Goal: Information Seeking & Learning: Understand process/instructions

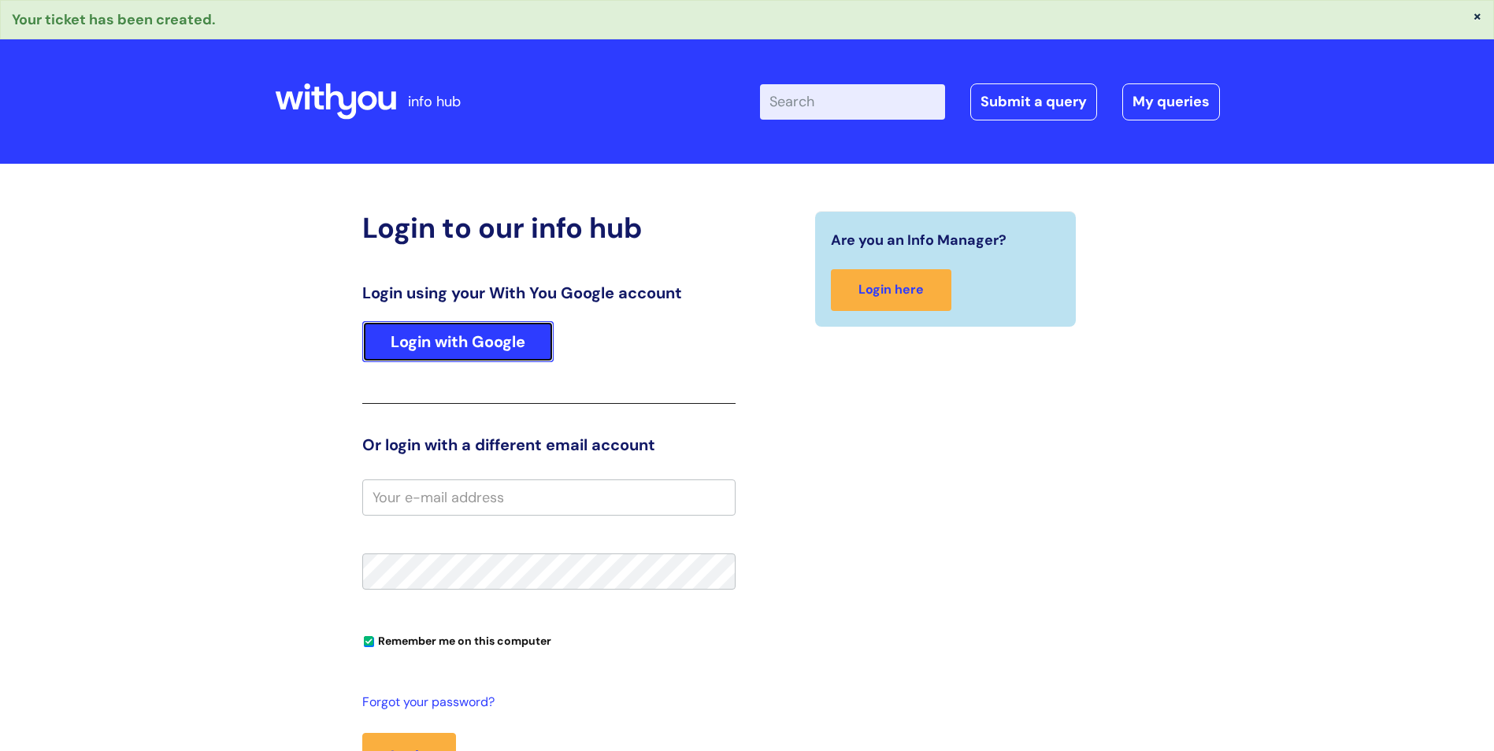
click at [504, 346] on link "Login with Google" at bounding box center [457, 341] width 191 height 41
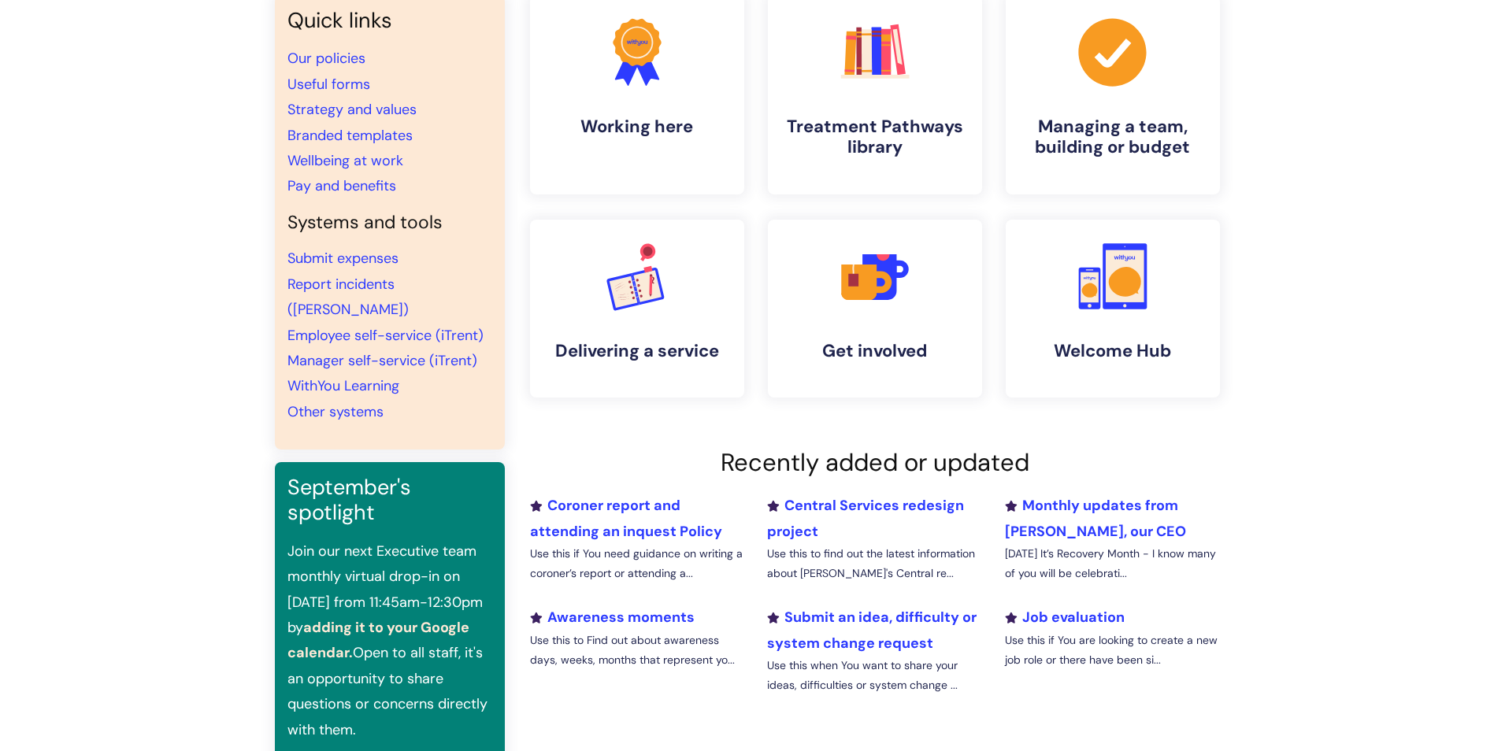
scroll to position [9, 0]
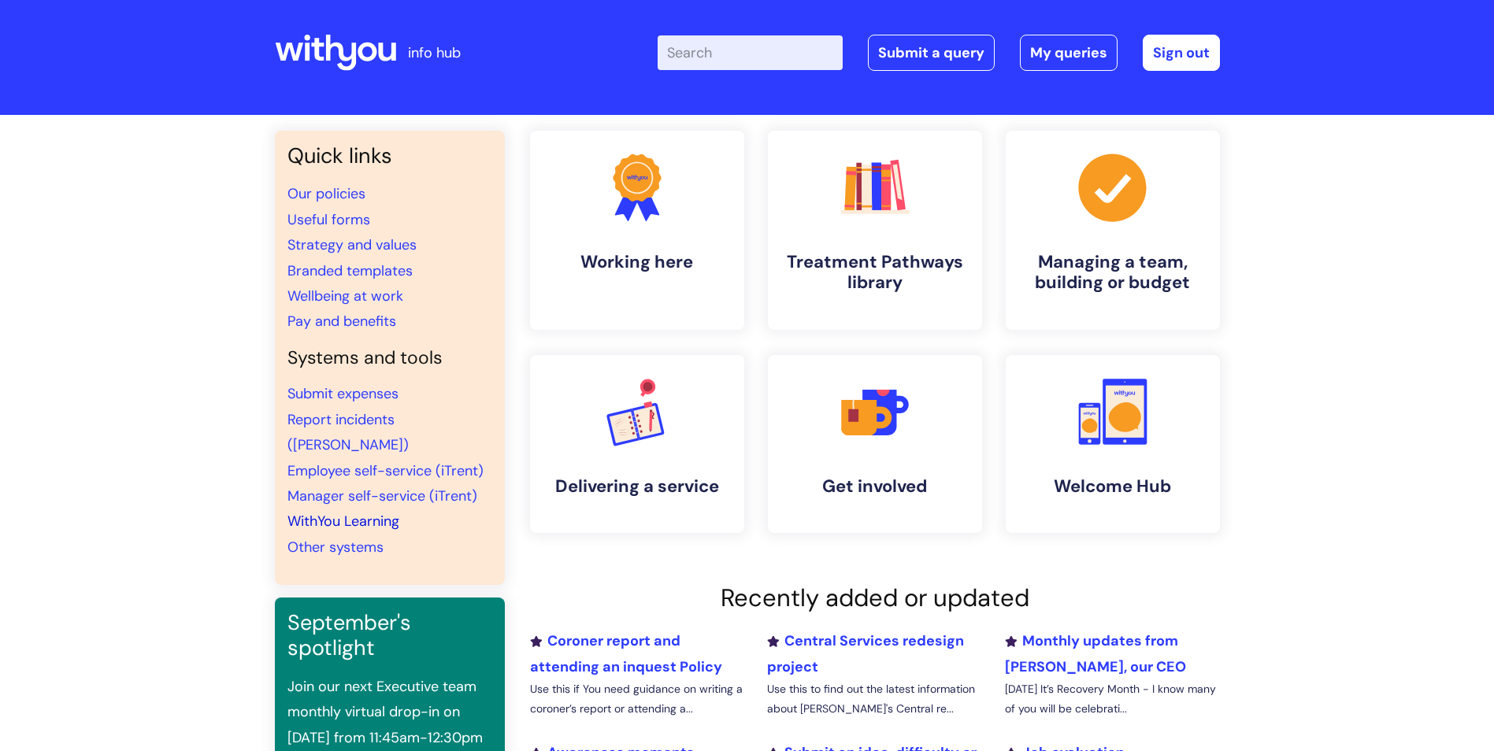
click at [352, 512] on link "WithYou Learning" at bounding box center [343, 521] width 112 height 19
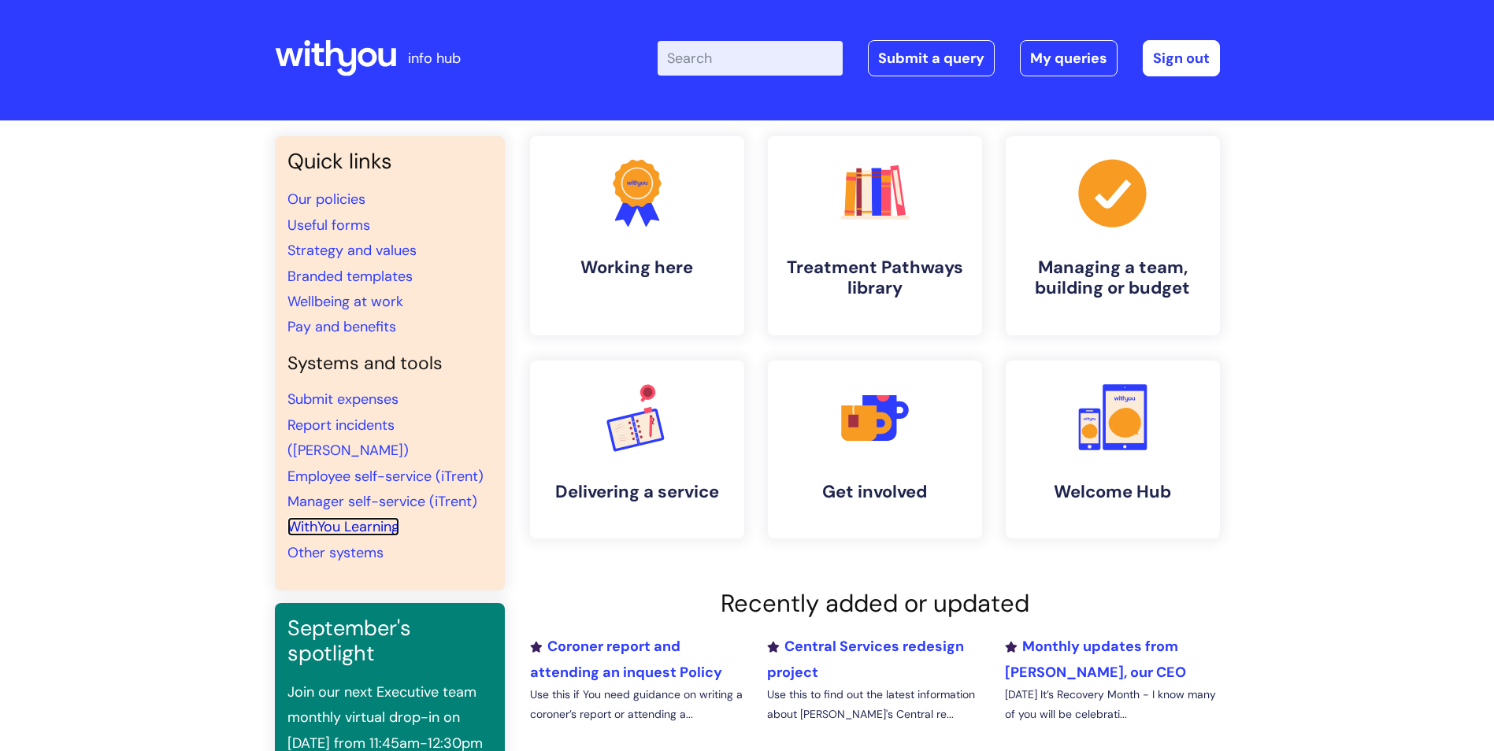
scroll to position [0, 0]
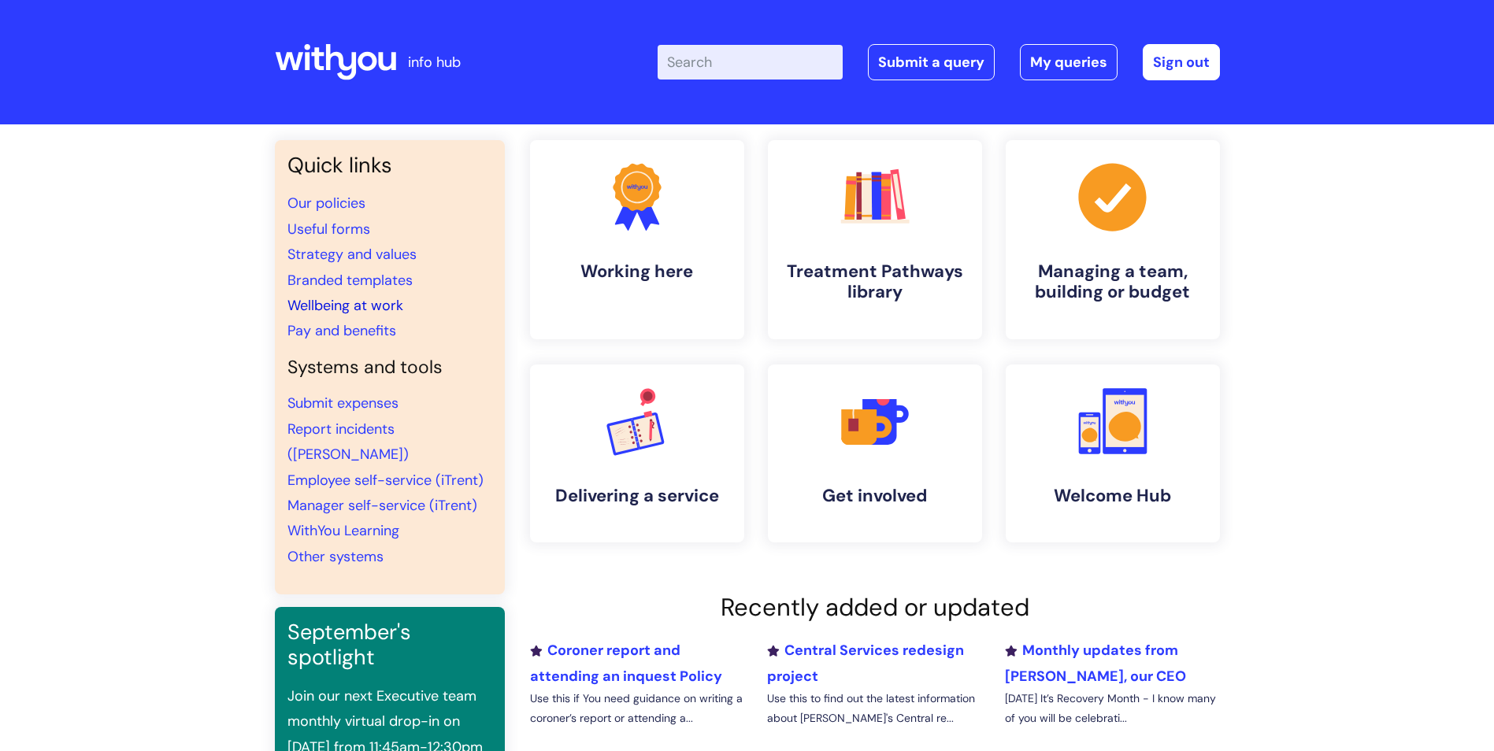
click at [378, 303] on link "Wellbeing at work" at bounding box center [345, 305] width 116 height 19
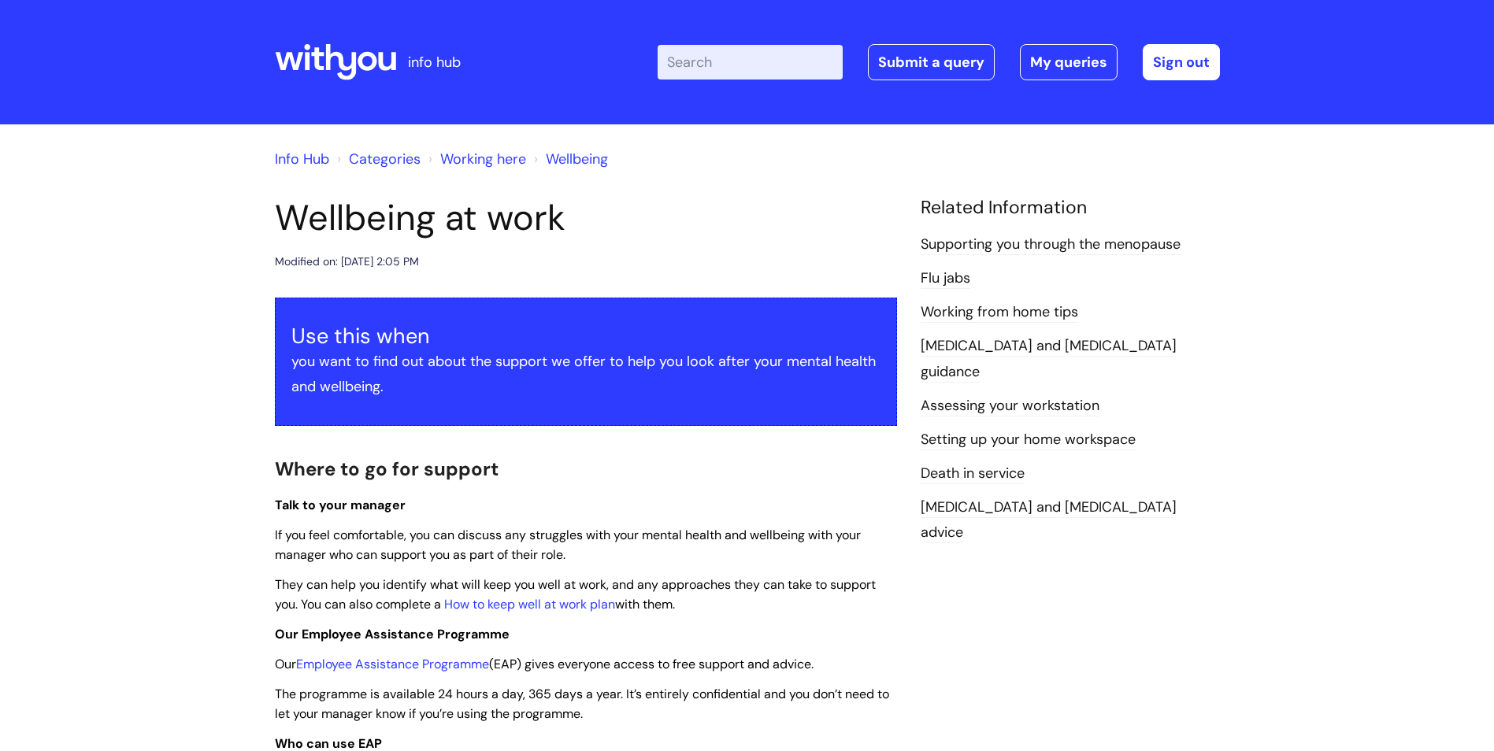
click at [386, 156] on link "Categories" at bounding box center [385, 159] width 72 height 19
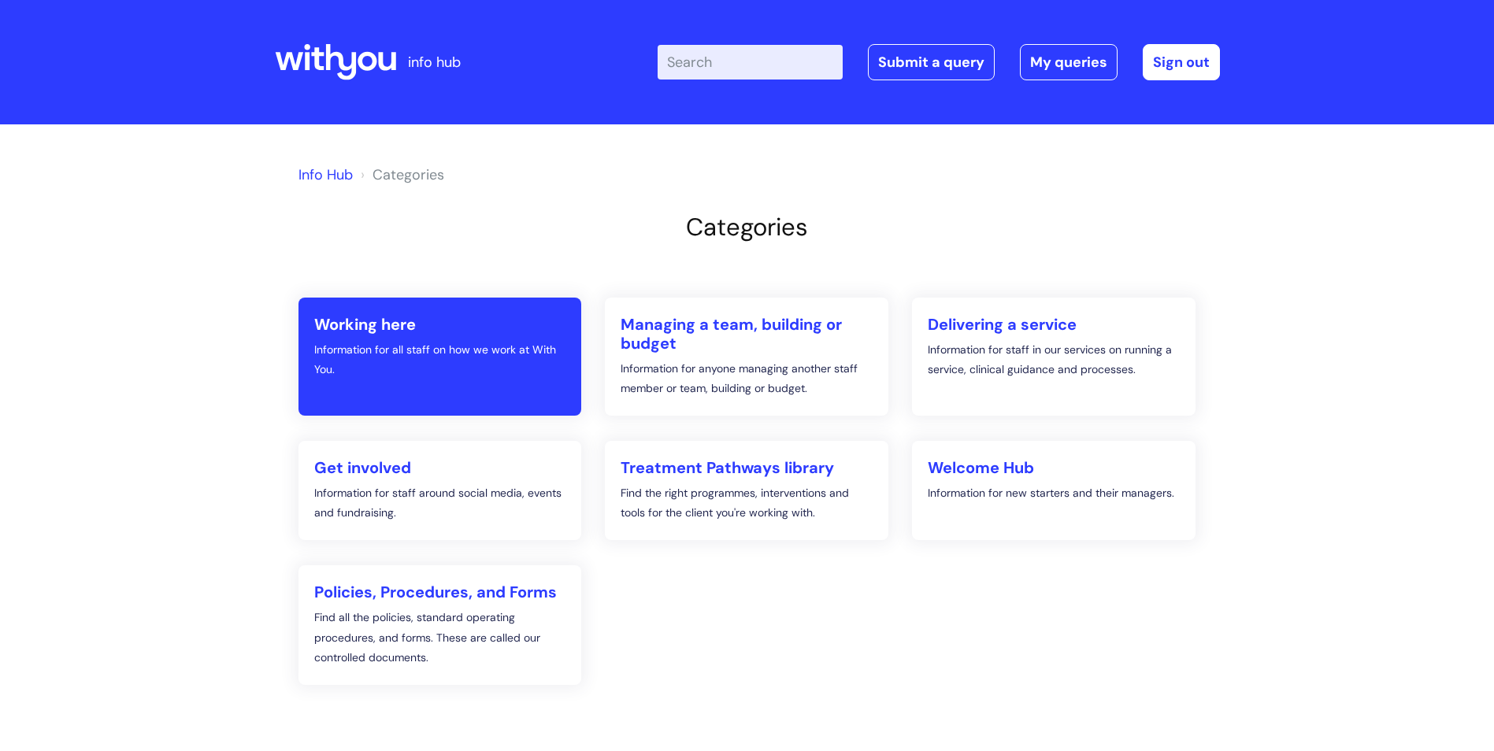
click at [378, 316] on h2 "Working here" at bounding box center [440, 324] width 252 height 19
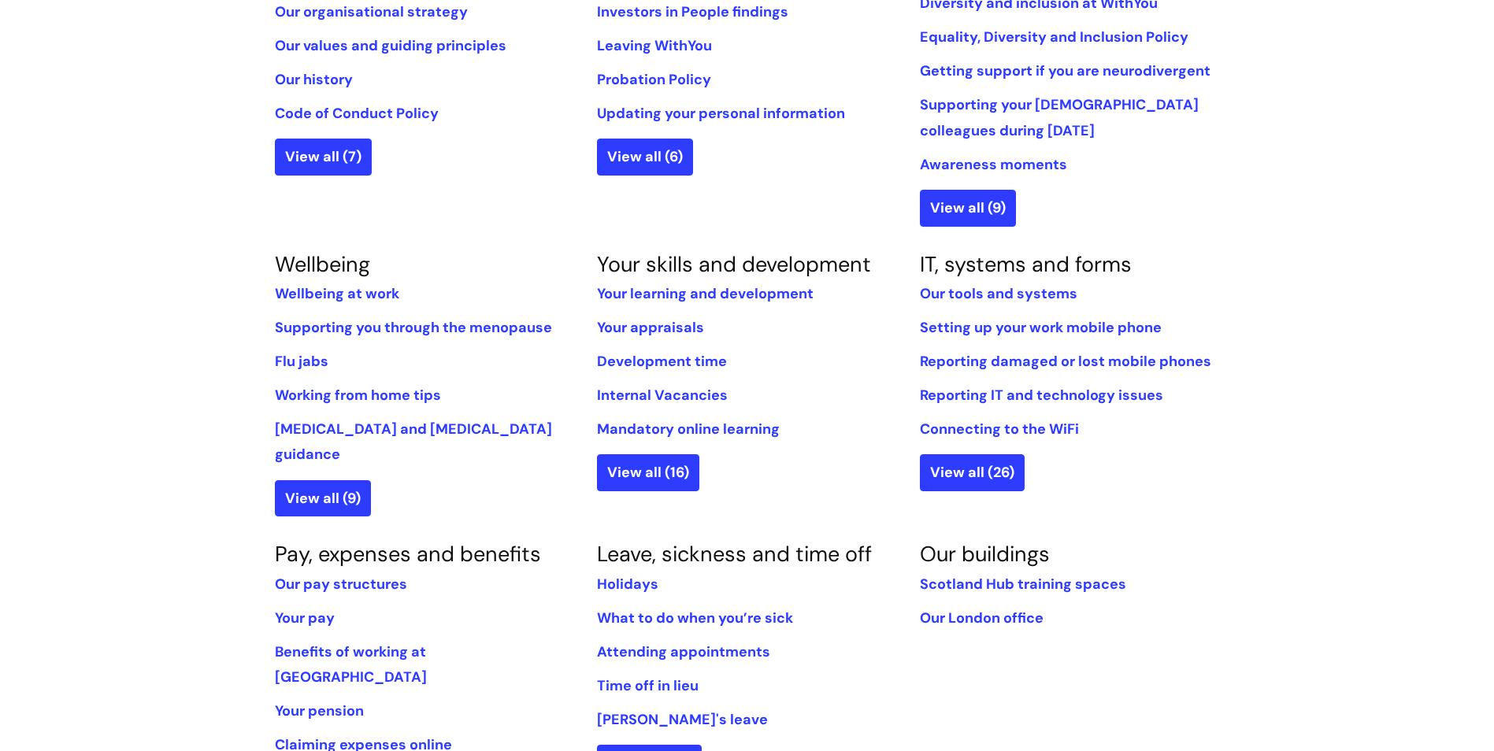
scroll to position [473, 0]
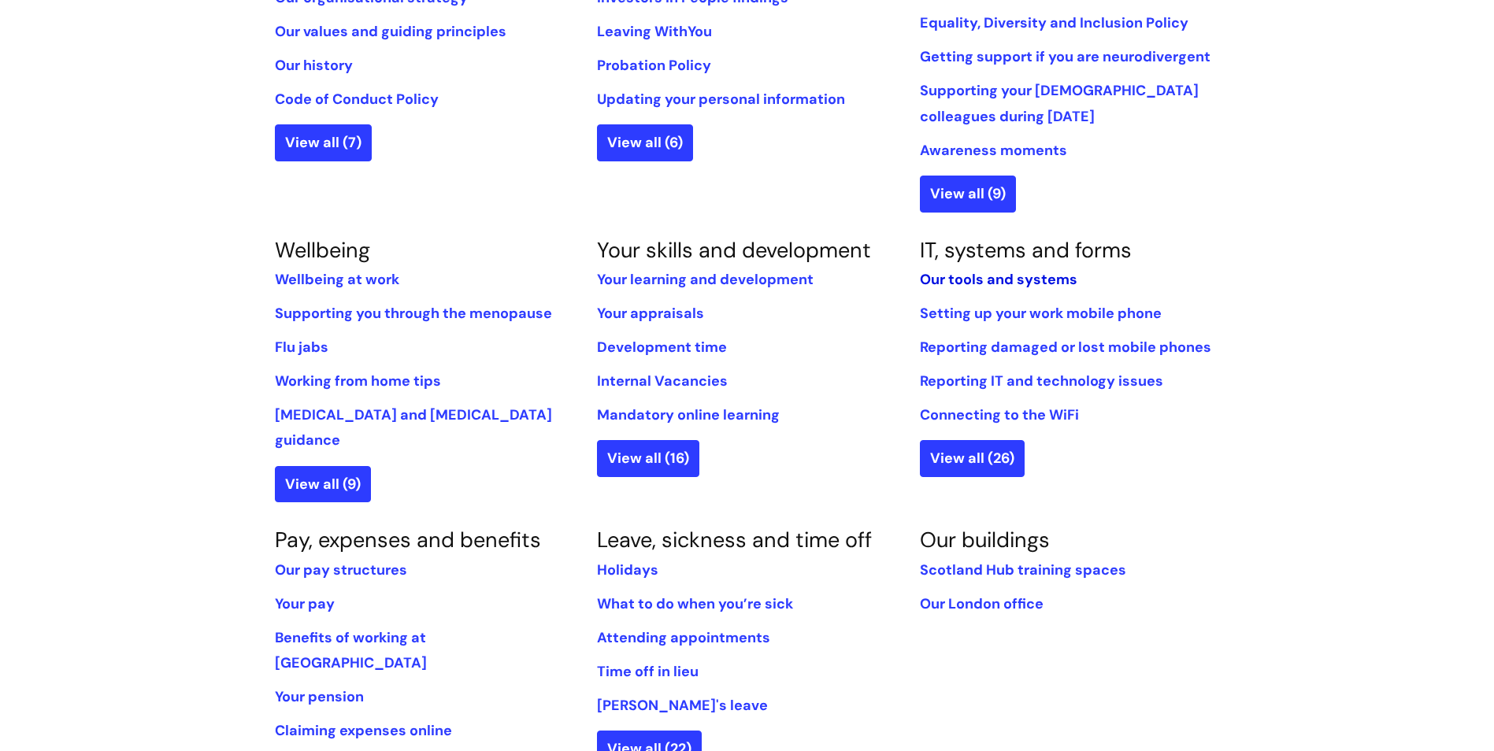
click at [986, 278] on link "Our tools and systems" at bounding box center [999, 279] width 158 height 19
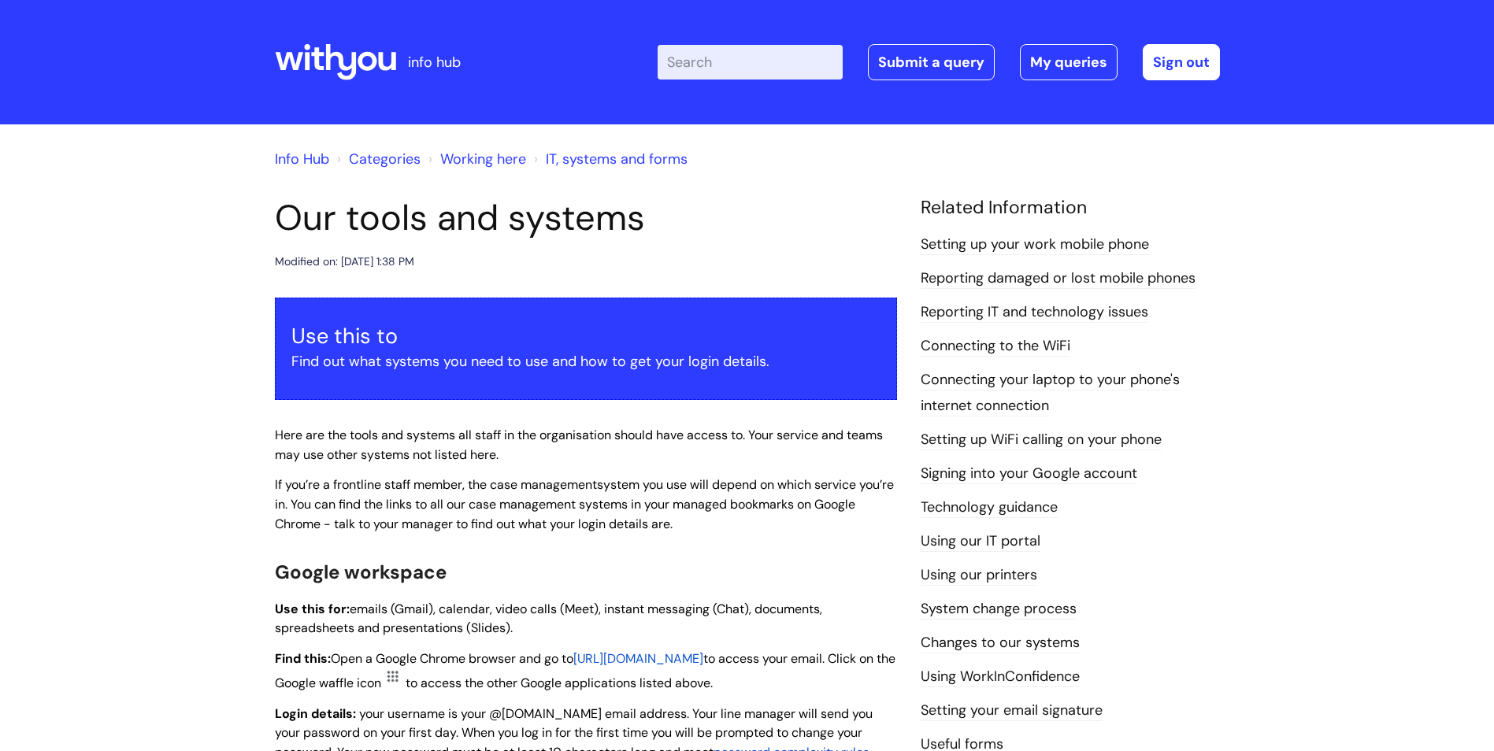
click at [1023, 248] on link "Setting up your work mobile phone" at bounding box center [1035, 245] width 228 height 20
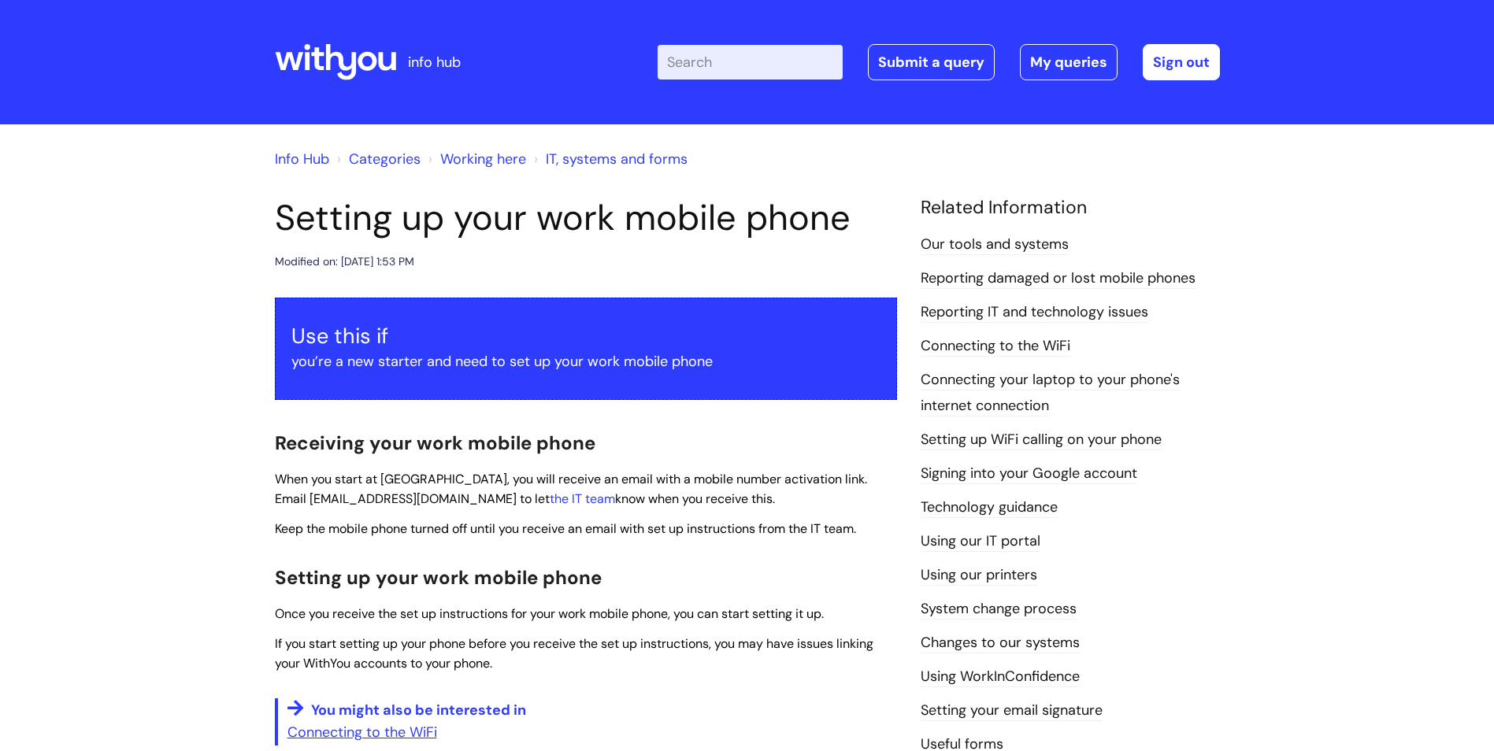
click at [595, 155] on link "IT, systems and forms" at bounding box center [617, 159] width 142 height 19
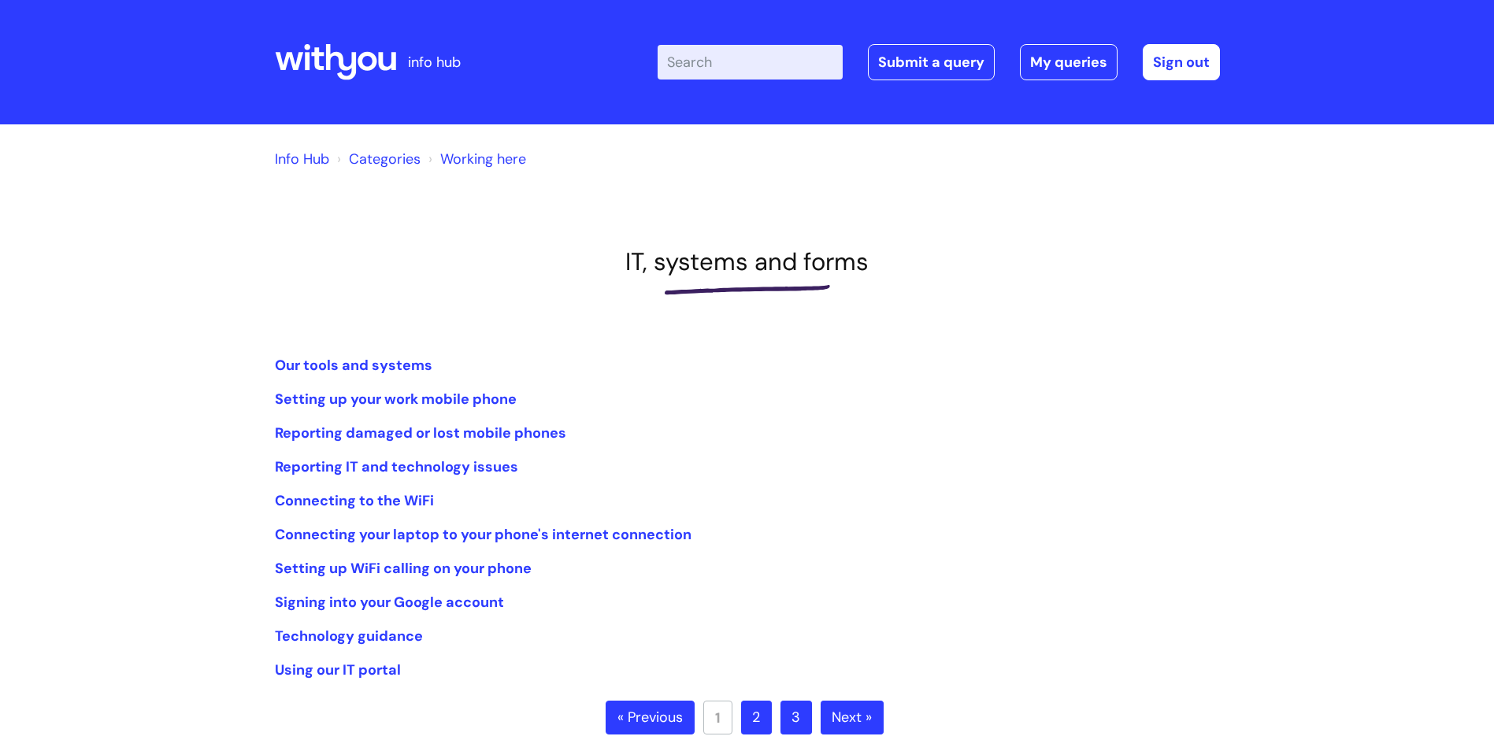
click at [736, 65] on input "Enter your search term here..." at bounding box center [750, 62] width 185 height 35
type input "mfa"
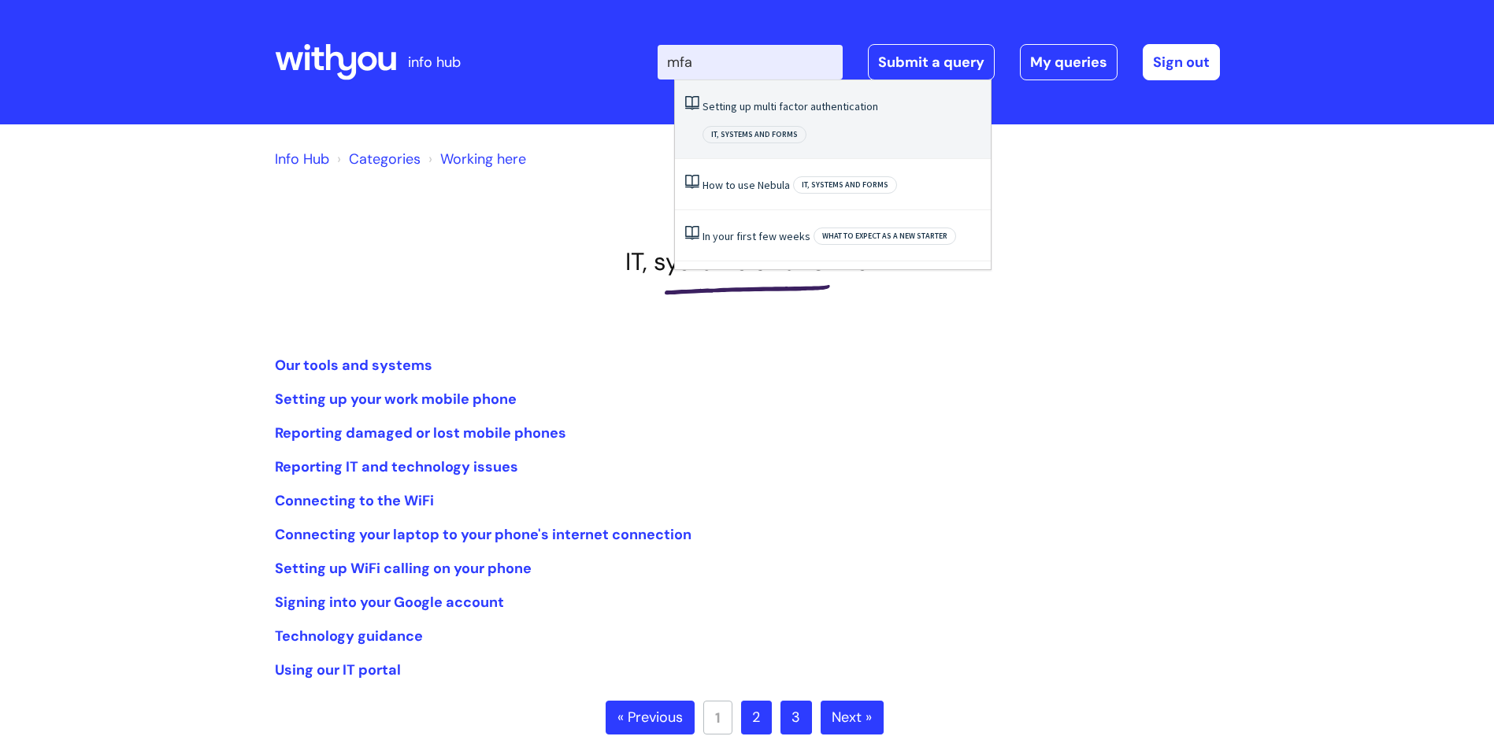
click at [778, 104] on link "Setting up multi factor authentication" at bounding box center [791, 106] width 176 height 14
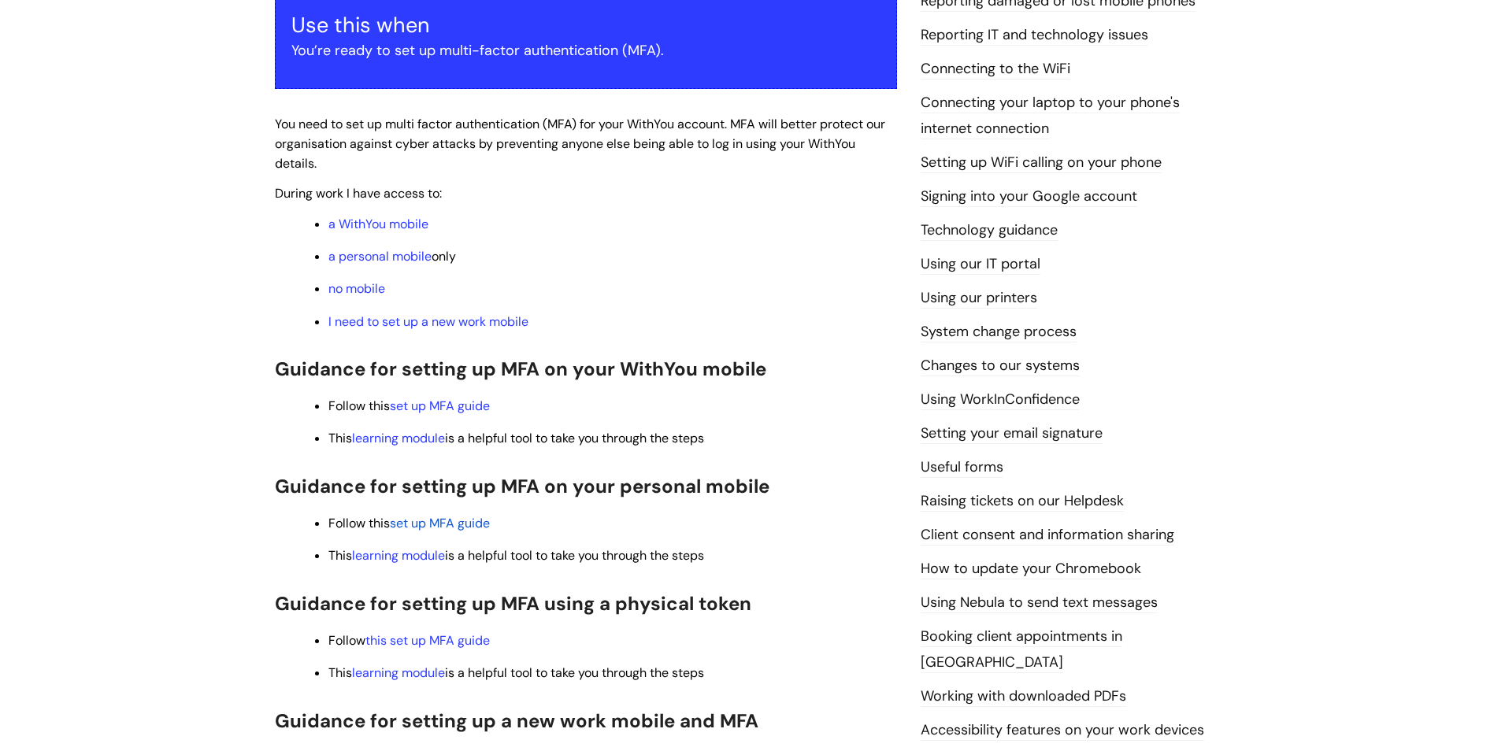
scroll to position [315, 0]
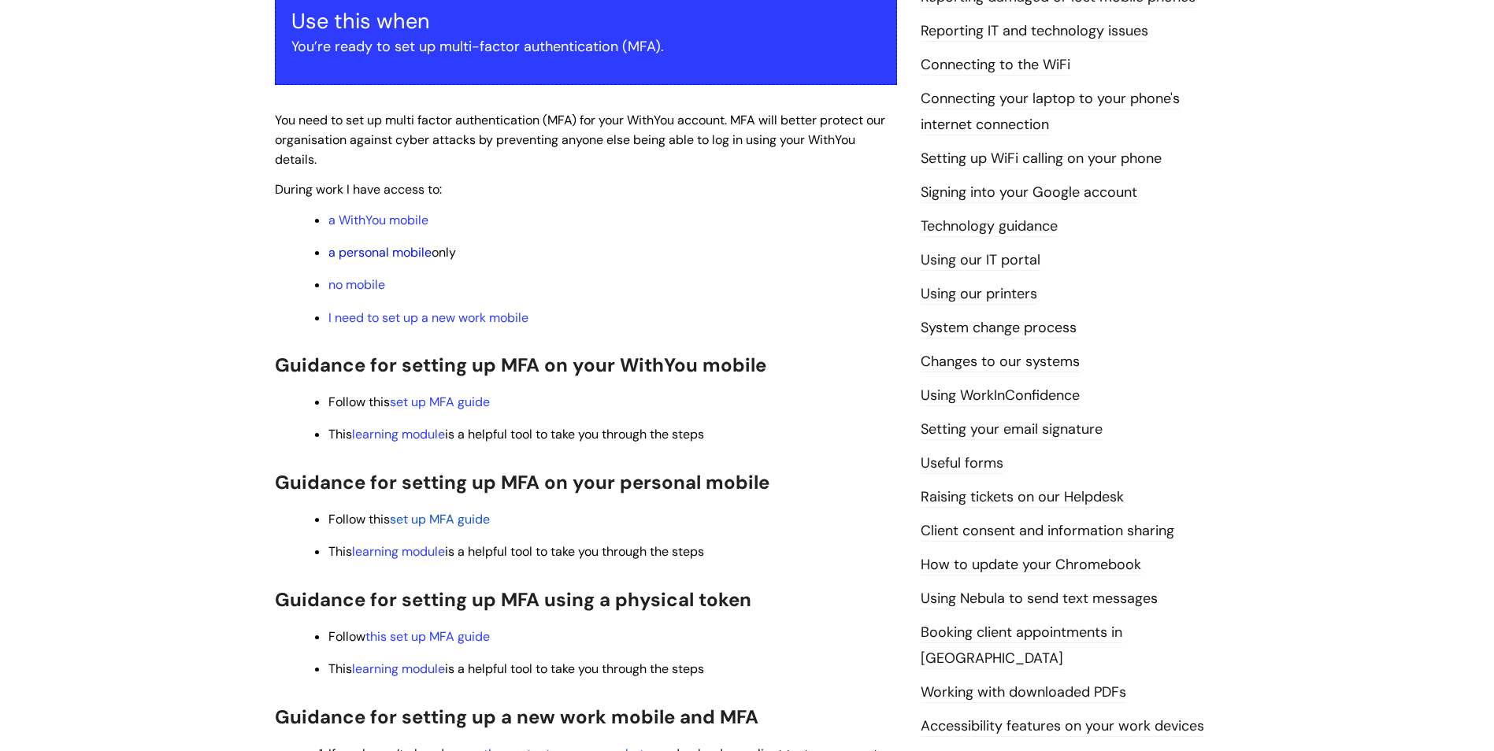
click at [397, 256] on link "a personal mobile" at bounding box center [379, 252] width 103 height 17
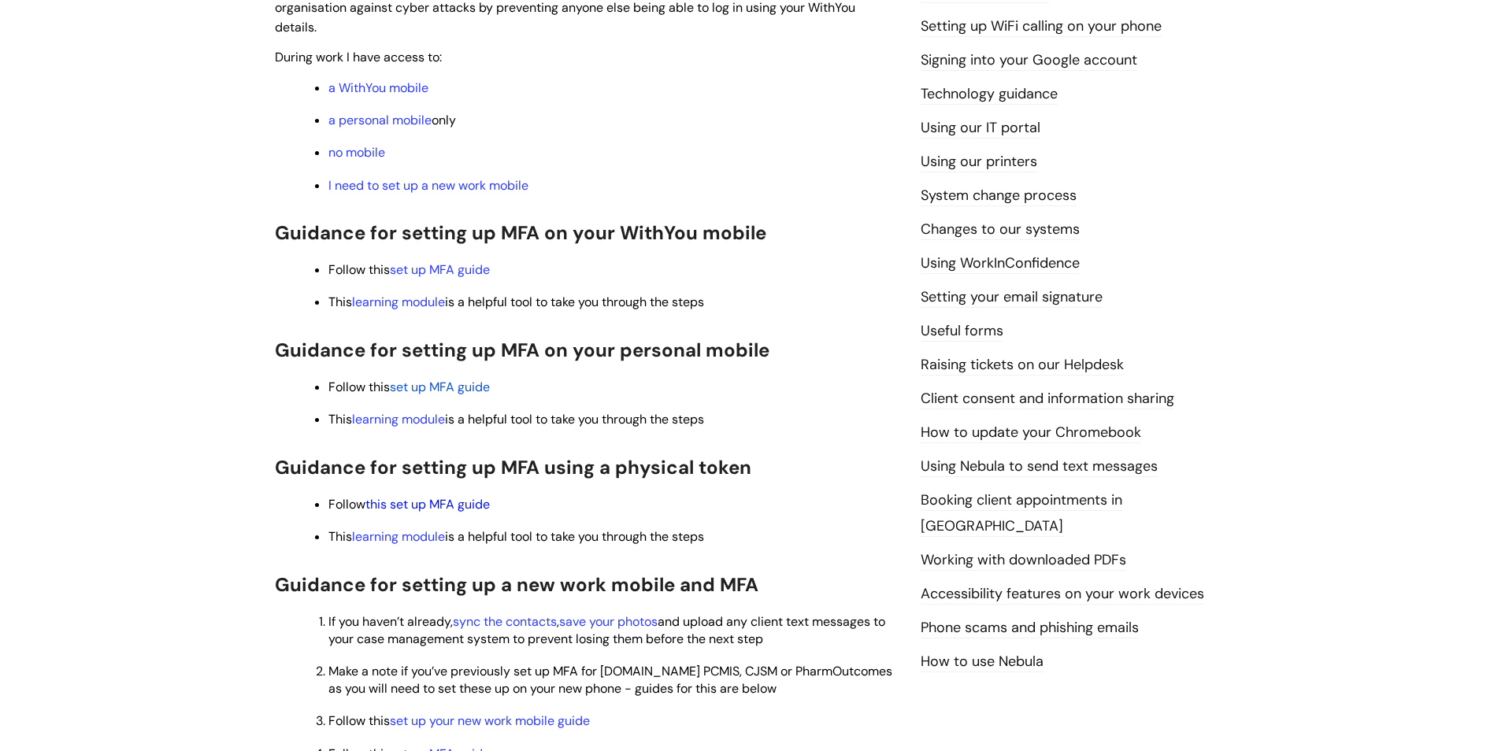
scroll to position [465, 0]
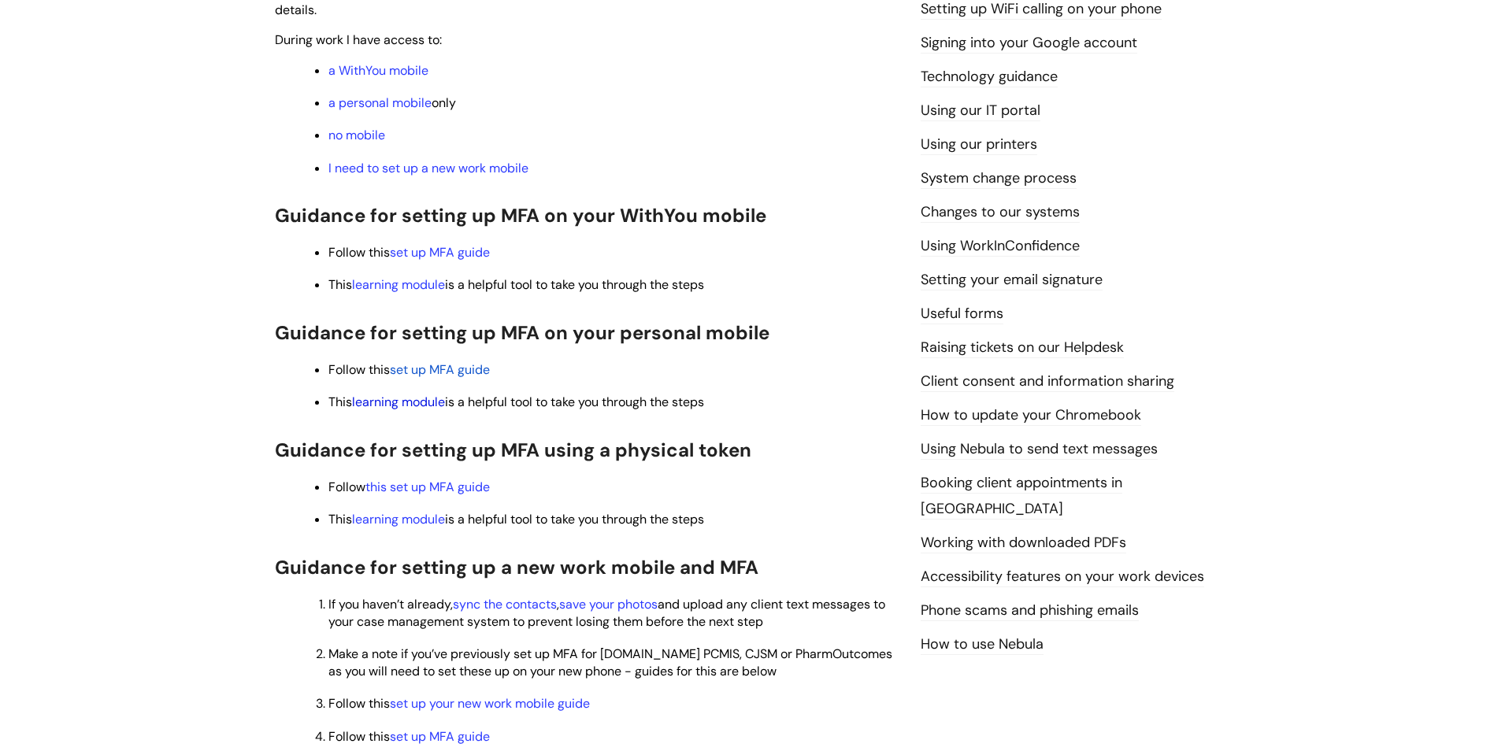
click at [416, 406] on link "learning module" at bounding box center [398, 402] width 93 height 17
